Goal: Task Accomplishment & Management: Manage account settings

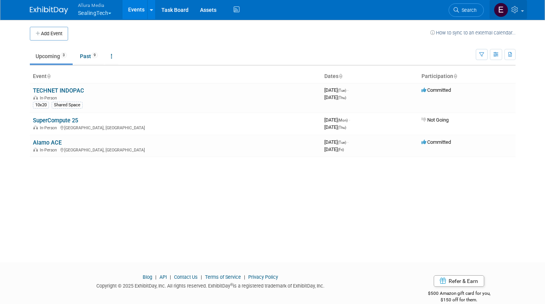
click at [523, 7] on link at bounding box center [509, 9] width 38 height 19
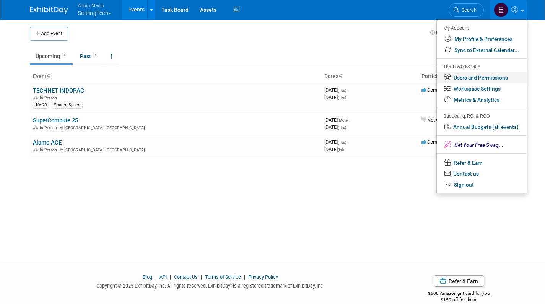
click at [464, 74] on link "Users and Permissions" at bounding box center [482, 77] width 90 height 11
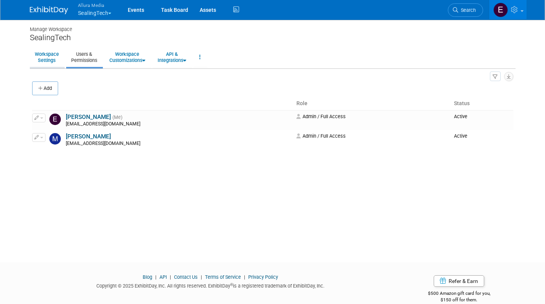
click at [53, 61] on link "Workspace Settings" at bounding box center [47, 57] width 34 height 19
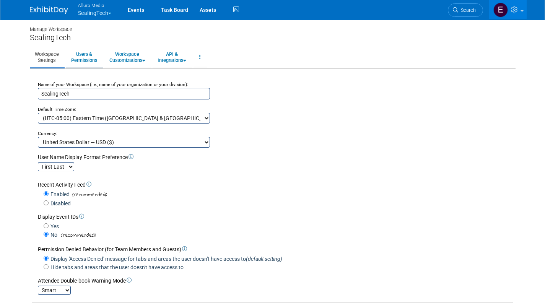
click at [86, 58] on link "Users & Permissions" at bounding box center [84, 57] width 36 height 19
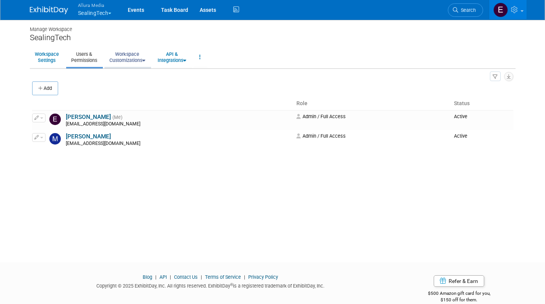
click at [140, 57] on link "Workspace Customizations" at bounding box center [127, 57] width 46 height 19
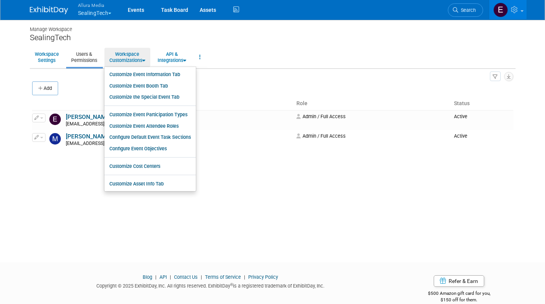
click at [44, 190] on div "Manage Workspace SealingTech Workspace Settings Users & Permissions Workspace C…" at bounding box center [272, 134] width 497 height 230
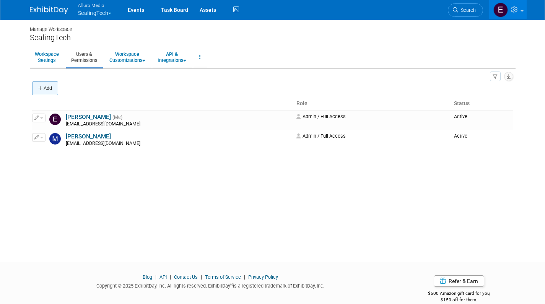
click at [48, 84] on button "Add" at bounding box center [45, 89] width 26 height 14
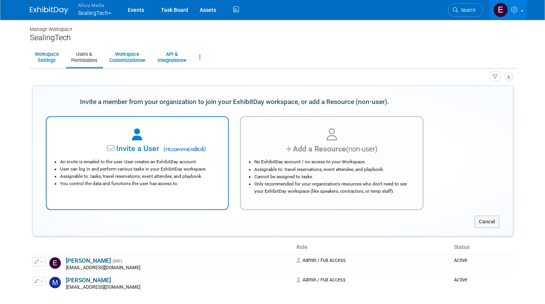
click at [172, 147] on span "( recommended )" at bounding box center [183, 149] width 45 height 9
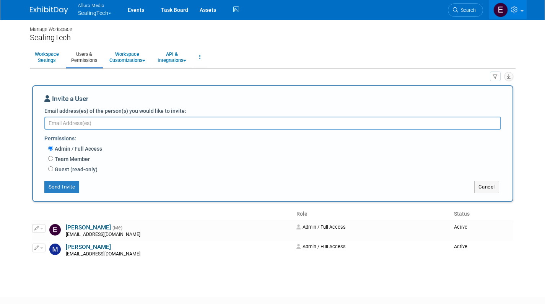
paste textarea "jmcgarty@alluraglobalmedia.com"
type textarea "jmcgarty@alluraglobalmedia.com"
click at [61, 184] on button "Send Invite" at bounding box center [61, 187] width 35 height 12
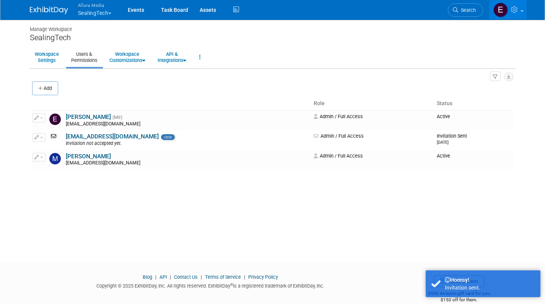
click at [111, 13] on span "button" at bounding box center [109, 14] width 3 height 2
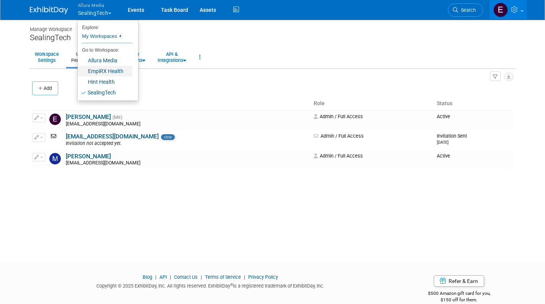
click at [104, 73] on link "EmpiRX Health" at bounding box center [105, 71] width 55 height 11
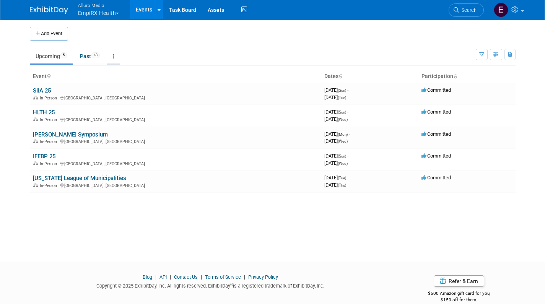
click at [113, 57] on link at bounding box center [113, 56] width 13 height 15
click at [128, 44] on td "Upcoming 5 Past 43 All Events 48 Past and Upcoming Grouped Annually Events grou…" at bounding box center [253, 53] width 446 height 25
click at [510, 8] on link at bounding box center [509, 9] width 38 height 19
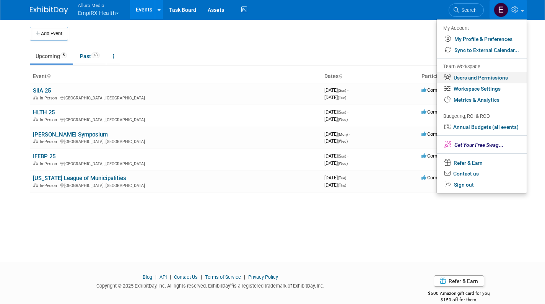
click at [483, 77] on link "Users and Permissions" at bounding box center [482, 77] width 90 height 11
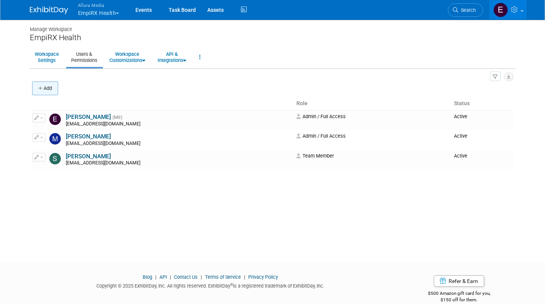
click at [51, 88] on button "Add" at bounding box center [45, 89] width 26 height 14
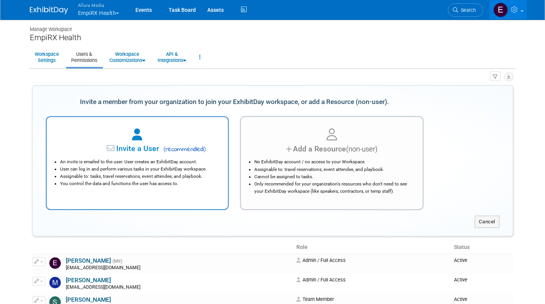
click at [138, 160] on li "An invite is emailed to the user. User creates an ExhibitDay account." at bounding box center [139, 161] width 159 height 7
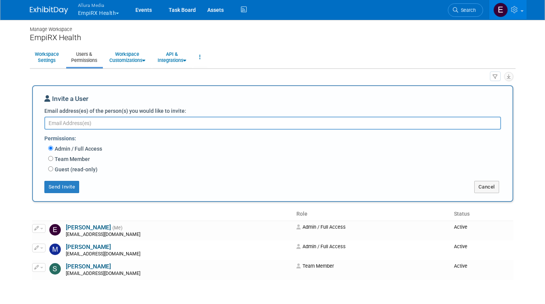
paste textarea "jmcgarty@alluraglobalmedia.com"
type textarea "jmcgarty@alluraglobalmedia.com"
click at [66, 186] on button "Send Invite" at bounding box center [61, 187] width 35 height 12
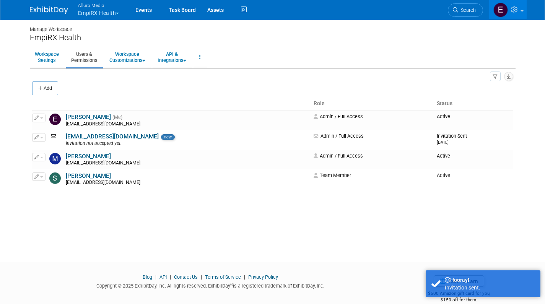
click at [118, 13] on span "button" at bounding box center [117, 14] width 3 height 2
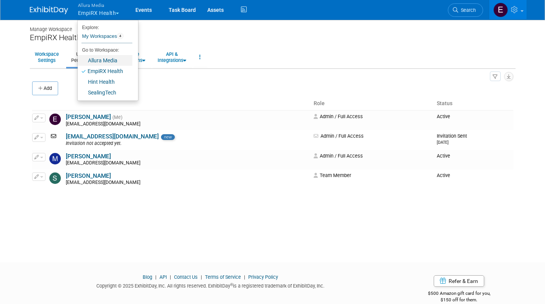
click at [113, 60] on link "Allura Media" at bounding box center [105, 60] width 55 height 11
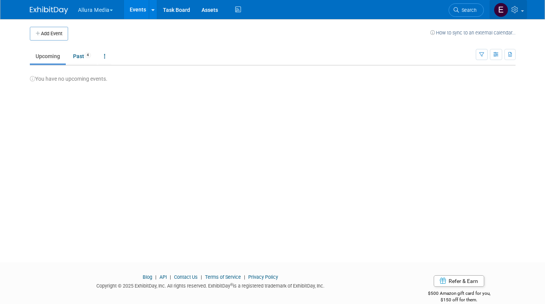
click at [521, 11] on span at bounding box center [522, 11] width 3 height 2
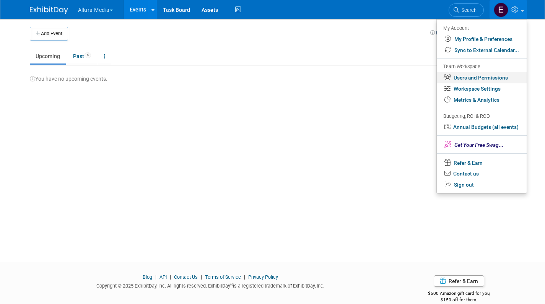
click at [479, 77] on link "Users and Permissions" at bounding box center [482, 77] width 90 height 11
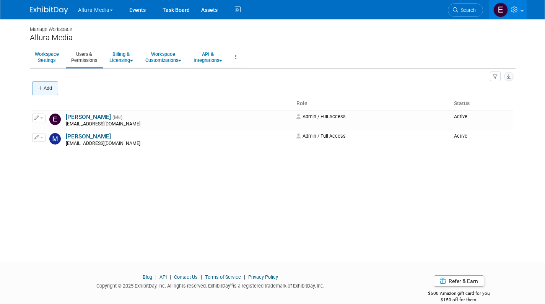
click at [50, 84] on button "Add" at bounding box center [45, 89] width 26 height 14
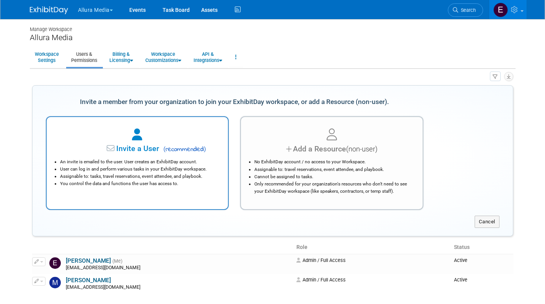
click at [124, 150] on span "Invite a User" at bounding box center [113, 148] width 91 height 9
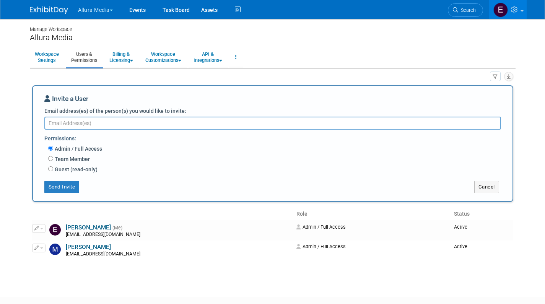
click at [130, 124] on textarea "Email address(es) of the person(s) you would like to invite:" at bounding box center [272, 123] width 457 height 13
paste textarea "jmcgarty@alluraglobalmedia.com"
type textarea "jmcgarty@alluraglobalmedia.com"
click at [65, 186] on button "Send Invite" at bounding box center [61, 187] width 35 height 12
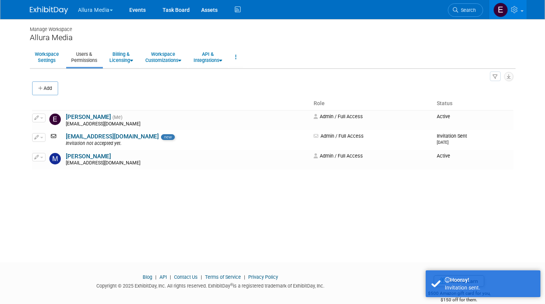
click at [341, 229] on div "Manage Workspace Allura Media Workspace Settings Users & Permissions Billing & …" at bounding box center [272, 134] width 497 height 230
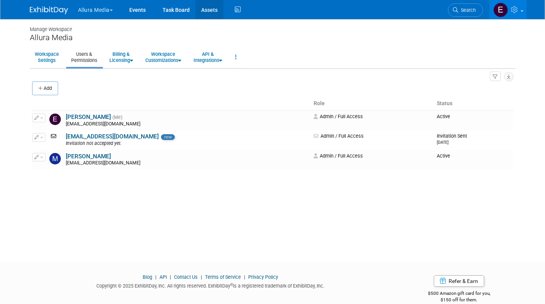
click at [215, 6] on link "Assets" at bounding box center [210, 9] width 28 height 19
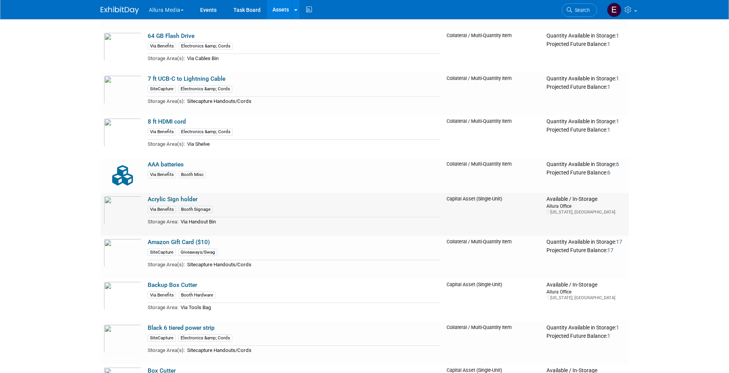
scroll to position [450, 0]
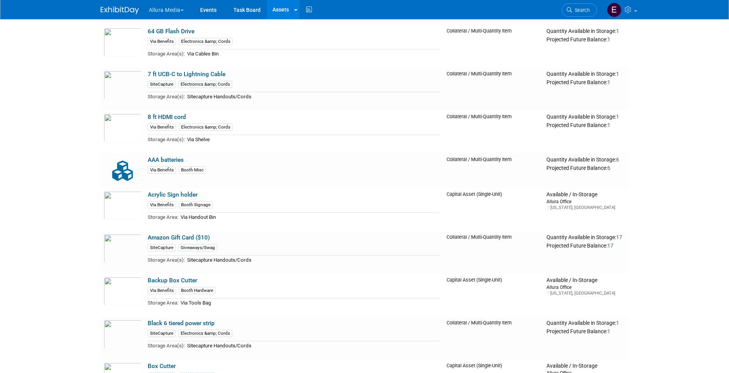
click at [182, 9] on button "Allura Media" at bounding box center [170, 8] width 45 height 17
click at [180, 70] on link "EmpiRX Health" at bounding box center [175, 68] width 55 height 11
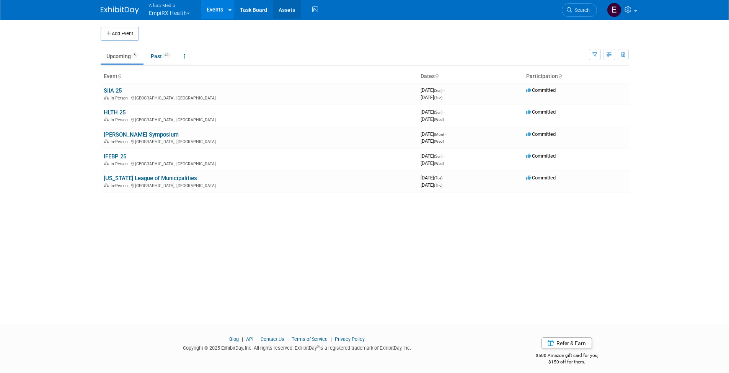
click at [284, 10] on link "Assets" at bounding box center [287, 9] width 28 height 19
